Goal: Information Seeking & Learning: Learn about a topic

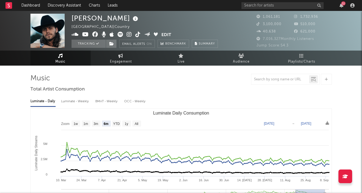
select select "6m"
click at [272, 6] on input "text" at bounding box center [282, 5] width 82 height 7
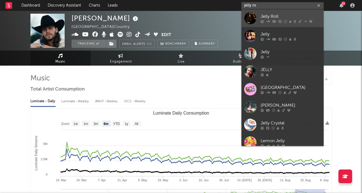
type input "jelly ro"
click at [294, 14] on div "Jelly Roll" at bounding box center [291, 16] width 60 height 7
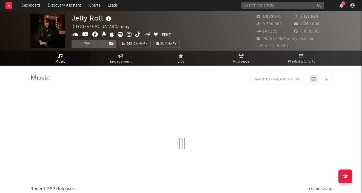
select select "6m"
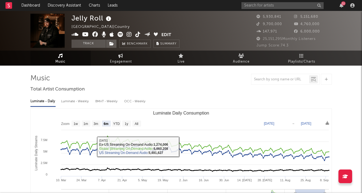
click at [77, 99] on div "Luminate - Weekly" at bounding box center [75, 101] width 29 height 9
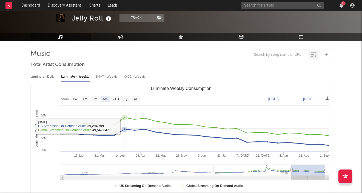
scroll to position [27, 0]
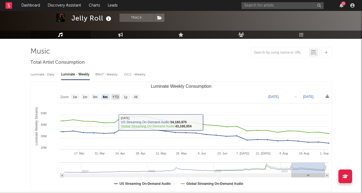
click at [118, 96] on text "YTD" at bounding box center [115, 97] width 7 height 4
select select "YTD"
type input "[DATE]"
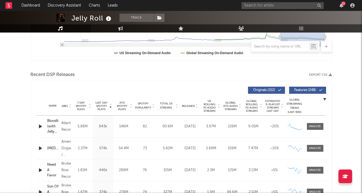
scroll to position [158, 0]
